Goal: Task Accomplishment & Management: Manage account settings

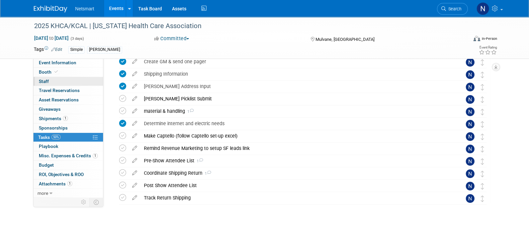
click at [57, 80] on link "0 Staff 0" at bounding box center [68, 81] width 70 height 9
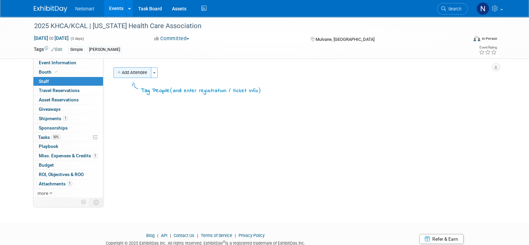
click at [130, 71] on button "Add Attendee" at bounding box center [132, 72] width 38 height 11
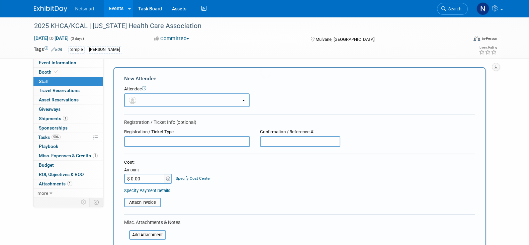
click at [155, 96] on button "button" at bounding box center [186, 100] width 125 height 14
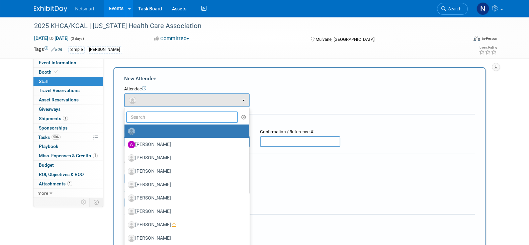
click at [152, 116] on input "text" at bounding box center [182, 116] width 112 height 11
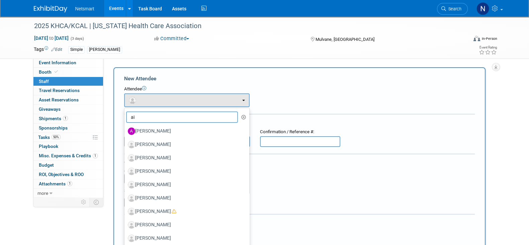
type input "aid"
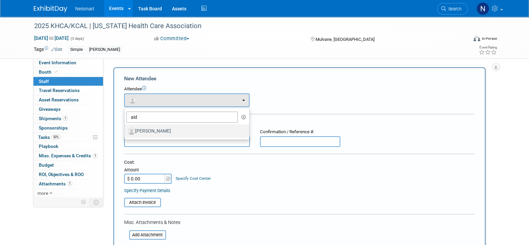
click at [153, 128] on label "[PERSON_NAME]" at bounding box center [185, 131] width 115 height 11
click at [125, 128] on input "[PERSON_NAME]" at bounding box center [123, 130] width 4 height 4
select select "8548a2aa-05dd-4070-a0b0-0c851974c57f"
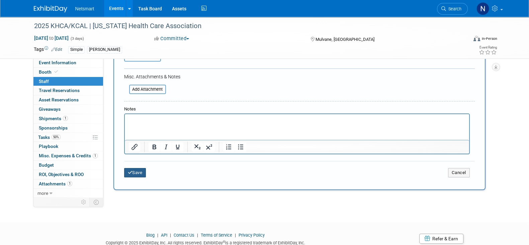
click at [132, 173] on button "Save" at bounding box center [135, 172] width 22 height 9
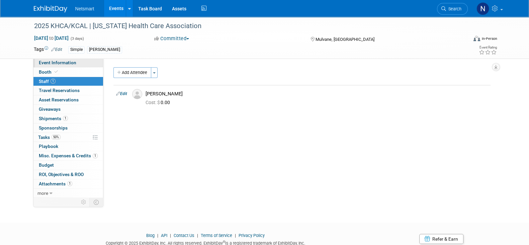
click at [76, 63] on link "Event Information" at bounding box center [68, 62] width 70 height 9
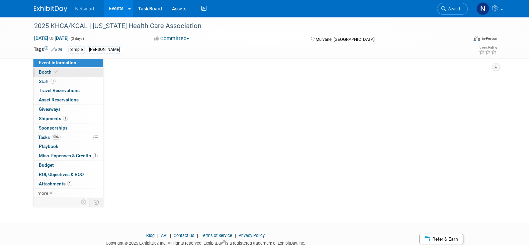
select select "Simple"
select select "3"
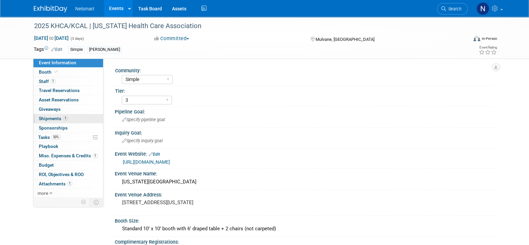
click at [68, 118] on link "1 Shipments 1" at bounding box center [68, 118] width 70 height 9
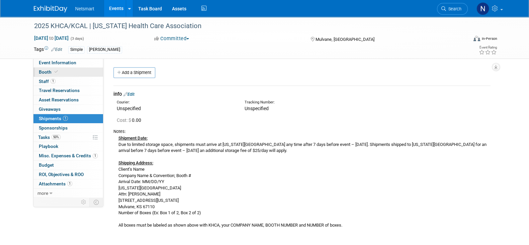
click at [68, 71] on link "Booth" at bounding box center [68, 72] width 70 height 9
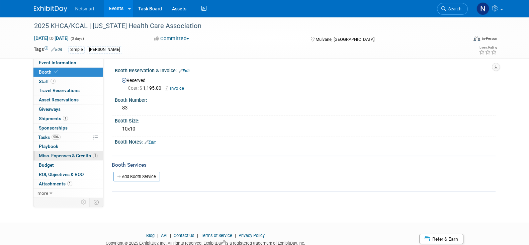
click at [68, 156] on span "Misc. Expenses & Credits 1" at bounding box center [68, 155] width 59 height 5
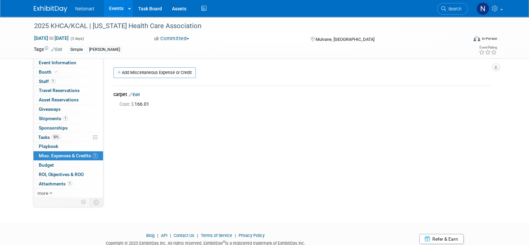
drag, startPoint x: 139, startPoint y: 94, endPoint x: 161, endPoint y: 107, distance: 25.2
click at [139, 94] on link "Edit" at bounding box center [134, 94] width 11 height 5
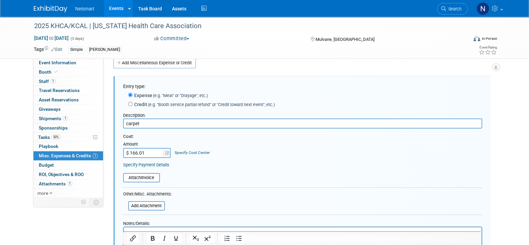
click at [136, 154] on input "$ 166.01" at bounding box center [144, 153] width 42 height 10
type input "$ 171.01"
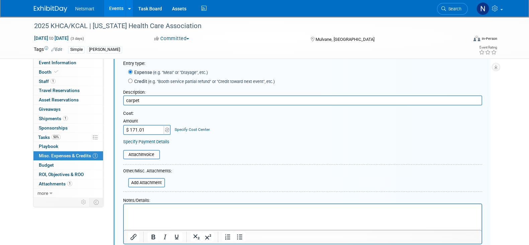
scroll to position [52, 0]
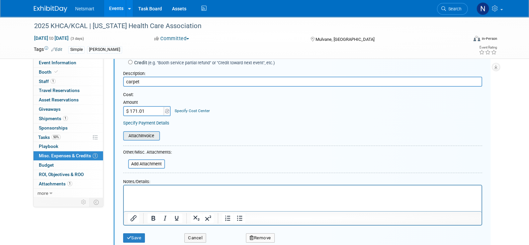
click at [140, 138] on input "file" at bounding box center [120, 136] width 80 height 8
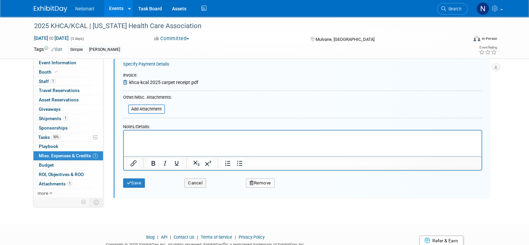
scroll to position [135, 0]
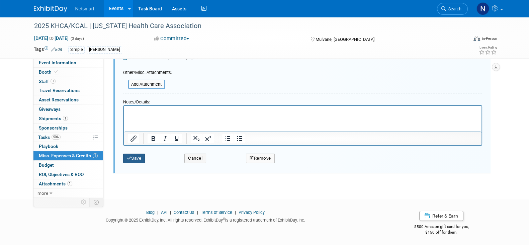
click at [136, 160] on button "Save" at bounding box center [134, 158] width 22 height 9
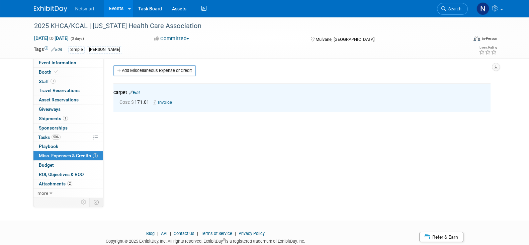
scroll to position [0, 0]
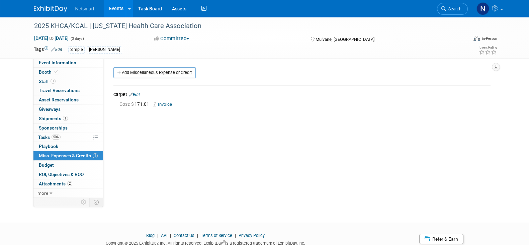
click at [304, 201] on div "2025 KHCA/KCAL | Kansas Health Care Association Sep 16, 2025 to Sep 18, 2025 (3…" at bounding box center [264, 114] width 529 height 194
click at [205, 185] on div "Community: Human Services Post Acute Public Sector CareDimensions Specialty Pra…" at bounding box center [299, 127] width 392 height 139
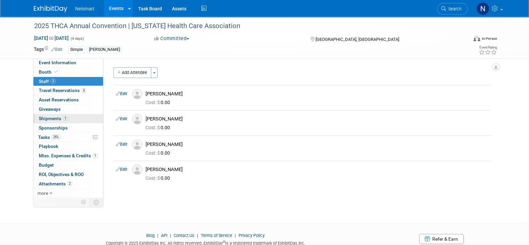
click at [61, 118] on span "Shipments 1" at bounding box center [53, 118] width 29 height 5
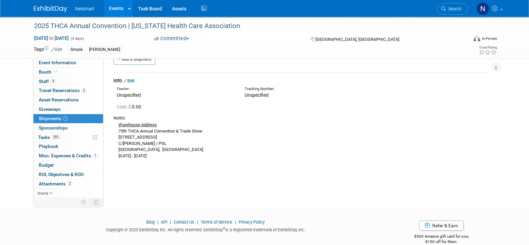
scroll to position [24, 0]
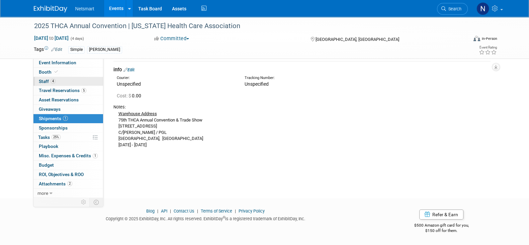
click at [64, 82] on link "4 Staff 4" at bounding box center [68, 81] width 70 height 9
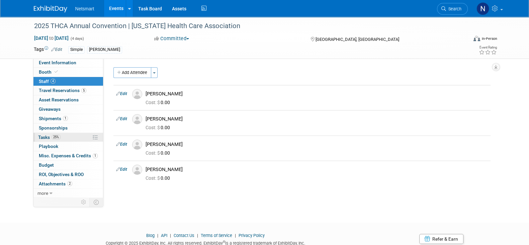
click at [67, 135] on link "25% Tasks 25%" at bounding box center [68, 137] width 70 height 9
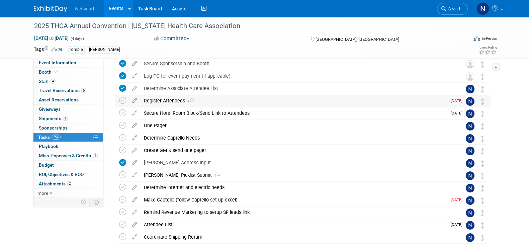
scroll to position [41, 0]
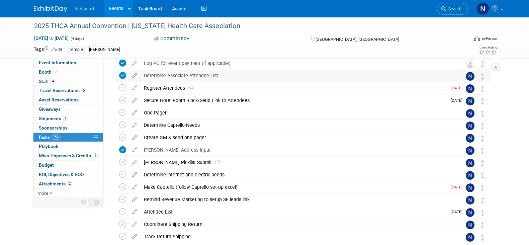
click at [175, 74] on div "Determine Associate Attendee List" at bounding box center [296, 75] width 312 height 11
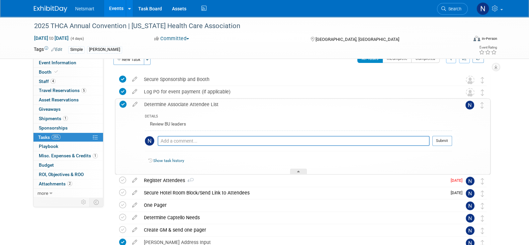
scroll to position [0, 0]
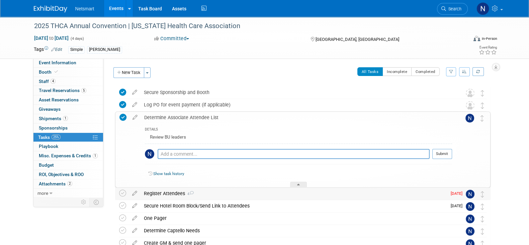
click at [171, 191] on div "Register Attendees 4" at bounding box center [293, 193] width 306 height 11
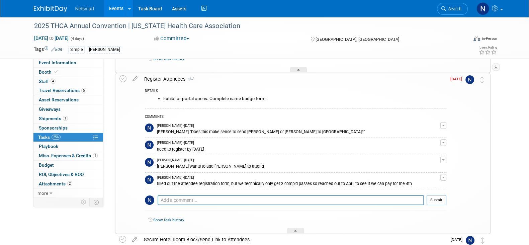
scroll to position [125, 0]
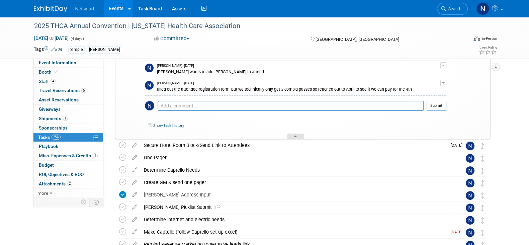
click at [293, 135] on div at bounding box center [295, 136] width 17 height 6
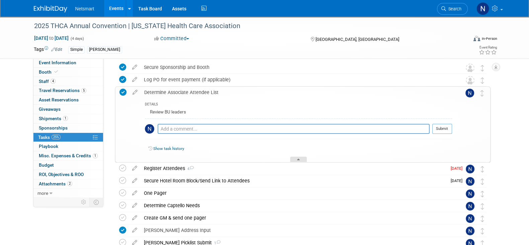
scroll to position [0, 0]
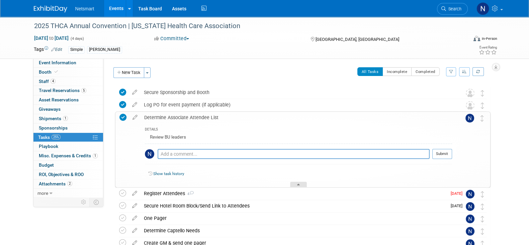
click at [298, 184] on icon at bounding box center [298, 186] width 3 height 4
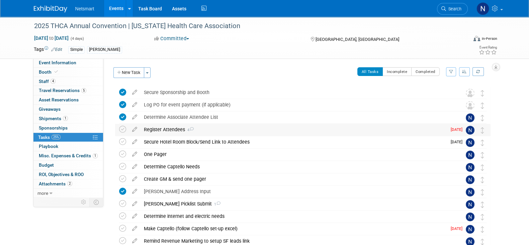
click at [170, 128] on div "Register Attendees 4" at bounding box center [293, 129] width 306 height 11
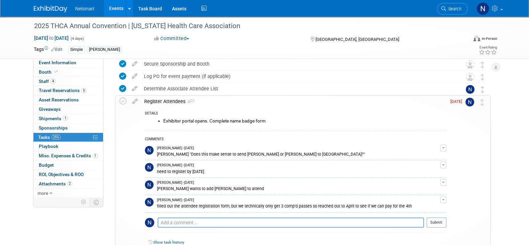
scroll to position [41, 0]
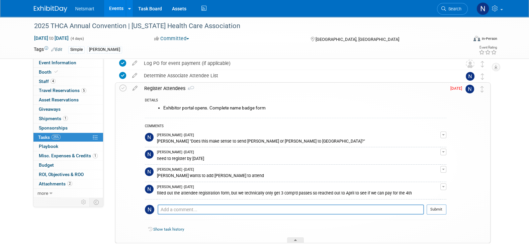
click at [166, 86] on div "Register Attendees 4" at bounding box center [293, 88] width 305 height 11
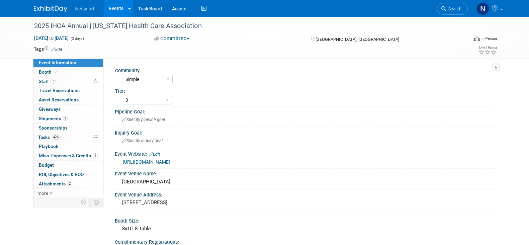
select select "Simple"
select select "3"
select select "No"
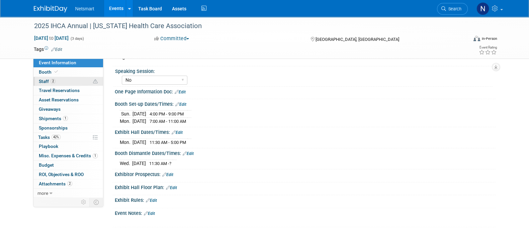
click at [65, 80] on link "2 Staff 2" at bounding box center [68, 81] width 70 height 9
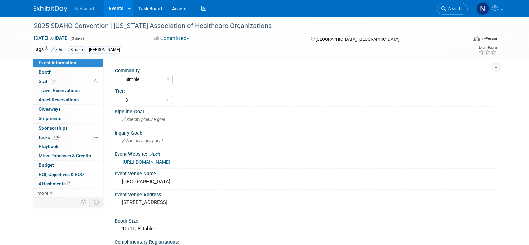
select select "Simple"
select select "3"
select select "Yes"
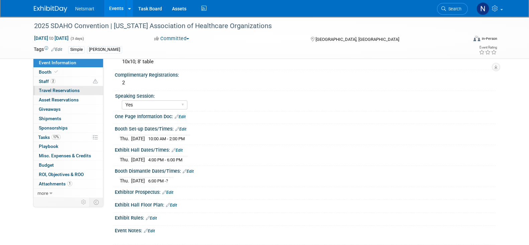
scroll to position [167, 0]
click at [64, 81] on link "2 Staff 2" at bounding box center [68, 81] width 70 height 9
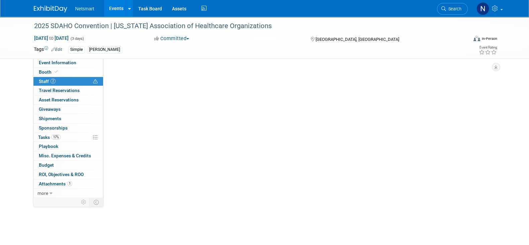
scroll to position [0, 0]
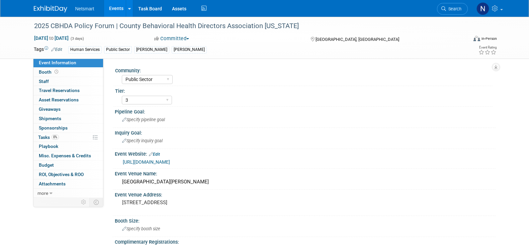
select select "Public Sector"
select select "3"
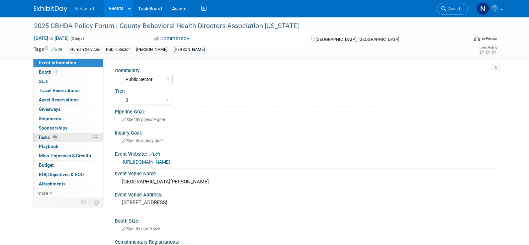
click at [73, 137] on link "0% Tasks 0%" at bounding box center [68, 137] width 70 height 9
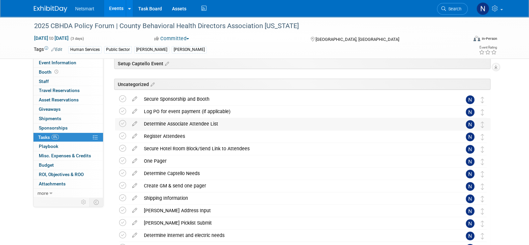
scroll to position [41, 0]
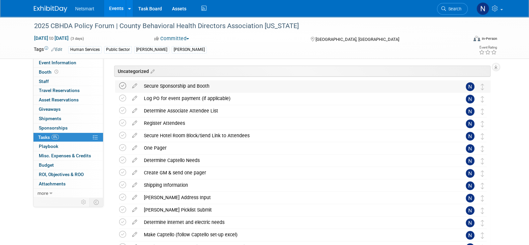
click at [121, 86] on icon at bounding box center [122, 85] width 7 height 7
click at [122, 98] on icon at bounding box center [122, 98] width 7 height 7
click at [171, 90] on div "Secure Sponsorship and Booth" at bounding box center [296, 85] width 312 height 11
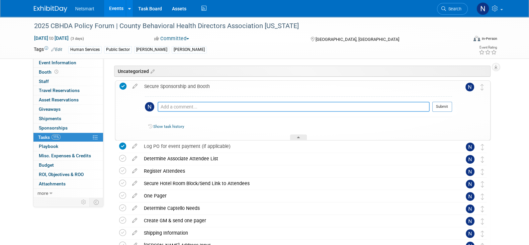
click at [166, 107] on textarea at bounding box center [294, 107] width 272 height 10
click at [243, 102] on textarea "booth comes with sponsorship" at bounding box center [294, 107] width 272 height 10
type textarea "booth comes with sponsorship"
click at [438, 106] on button "Submit" at bounding box center [442, 107] width 20 height 10
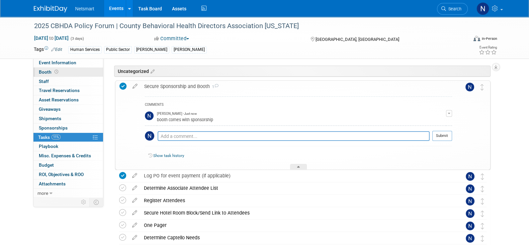
click at [49, 69] on span "Booth" at bounding box center [49, 71] width 21 height 5
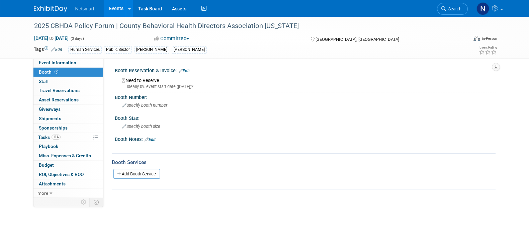
click at [189, 70] on link "Edit" at bounding box center [184, 71] width 11 height 5
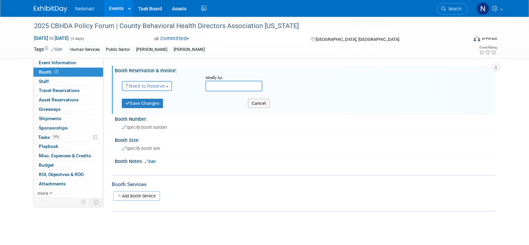
click at [146, 83] on span "Need to Reserve" at bounding box center [145, 85] width 40 height 5
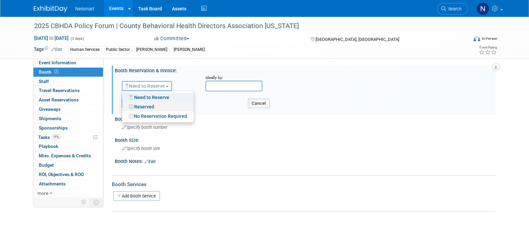
click at [152, 106] on link "Reserved" at bounding box center [158, 106] width 72 height 9
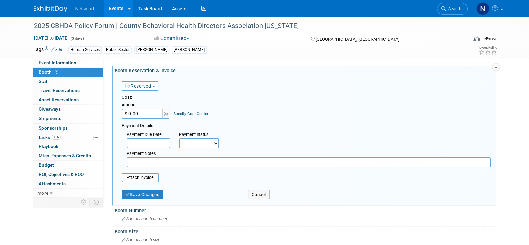
click at [149, 163] on input "text" at bounding box center [309, 162] width 364 height 10
type input "Booth came with sponsorship"
click at [143, 191] on button "Save Changes" at bounding box center [142, 194] width 41 height 9
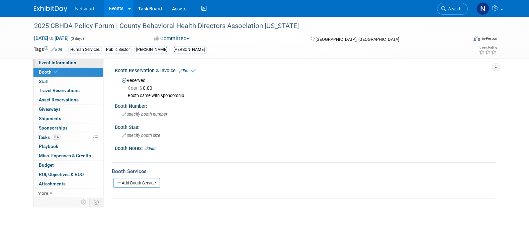
click at [65, 62] on span "Event Information" at bounding box center [57, 62] width 37 height 5
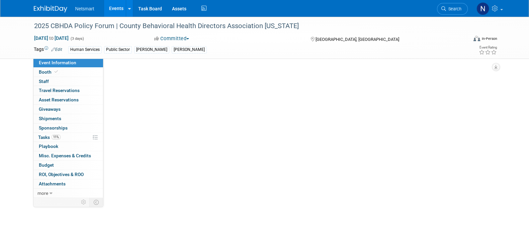
select select "Public Sector"
select select "3"
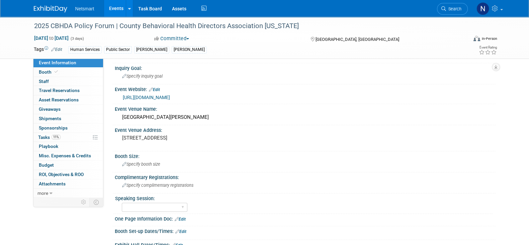
scroll to position [125, 0]
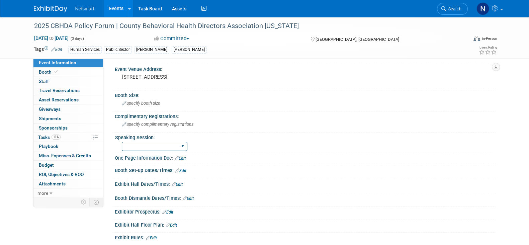
click at [138, 143] on select "Yes No Submitted, Not Accepted" at bounding box center [155, 146] width 66 height 9
click at [133, 122] on span "Specify complimentary registrations" at bounding box center [157, 124] width 71 height 5
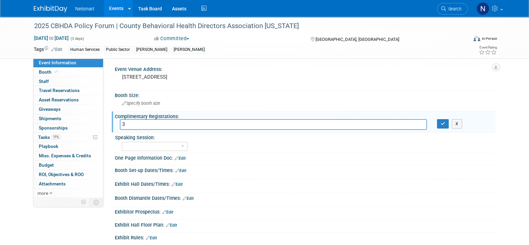
type input "3"
click at [439, 123] on button "button" at bounding box center [443, 123] width 12 height 9
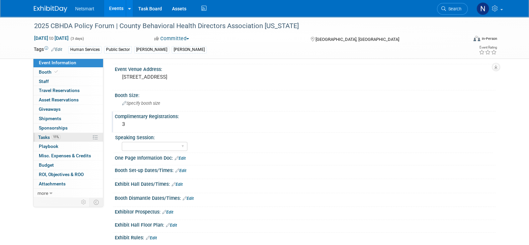
click at [69, 134] on link "11% Tasks 11%" at bounding box center [68, 137] width 70 height 9
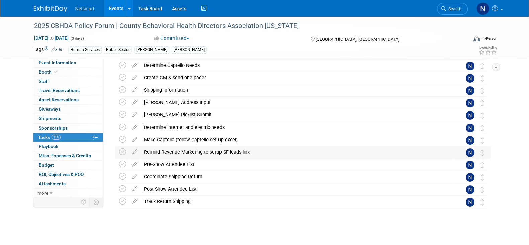
scroll to position [140, 0]
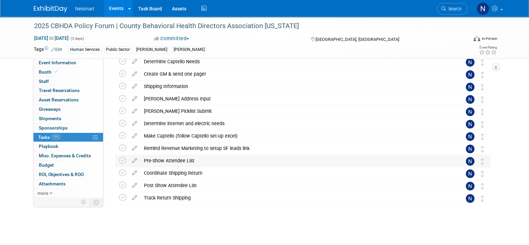
click at [167, 159] on div "Pre-Show Attendee List" at bounding box center [296, 160] width 312 height 11
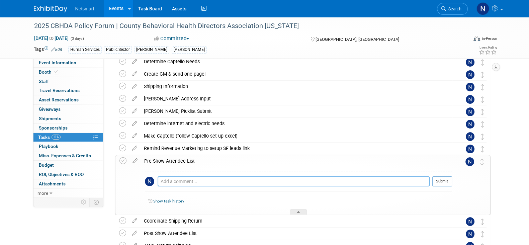
click at [184, 182] on textarea at bounding box center [294, 181] width 272 height 10
type textarea "Jilly V reached out to see when we would receive one"
click at [440, 178] on button "Submit" at bounding box center [442, 181] width 20 height 10
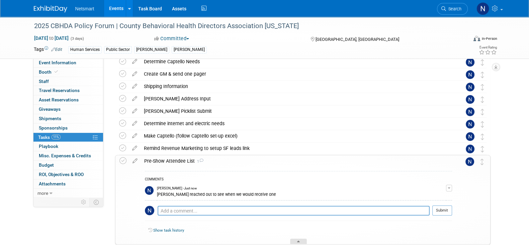
click at [299, 238] on div at bounding box center [298, 241] width 17 height 6
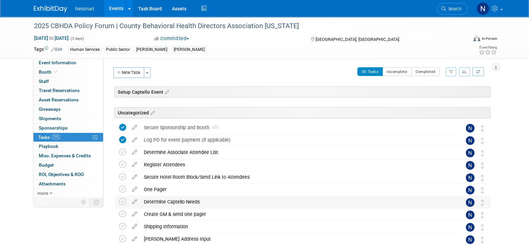
scroll to position [0, 0]
click at [146, 9] on link "Task Board" at bounding box center [150, 8] width 34 height 17
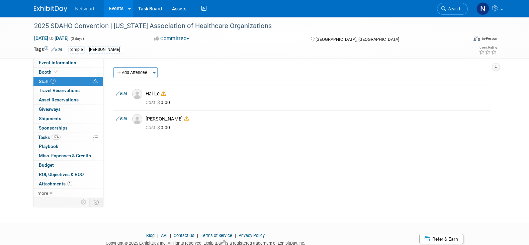
drag, startPoint x: 231, startPoint y: 182, endPoint x: 209, endPoint y: 144, distance: 43.5
click at [231, 182] on div "Community: Human Services Post Acute Public Sector CareDimensions Specialty Pra…" at bounding box center [299, 127] width 392 height 139
